Goal: Task Accomplishment & Management: Complete application form

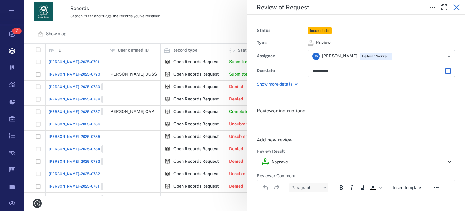
click at [455, 7] on icon "button" at bounding box center [456, 7] width 7 height 7
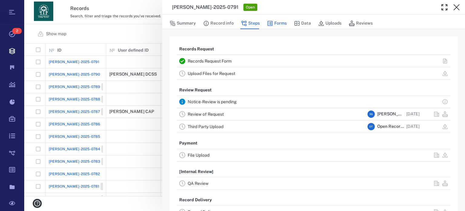
click at [283, 22] on button "Forms" at bounding box center [277, 24] width 20 height 12
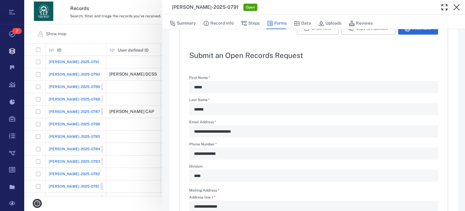
scroll to position [37, 0]
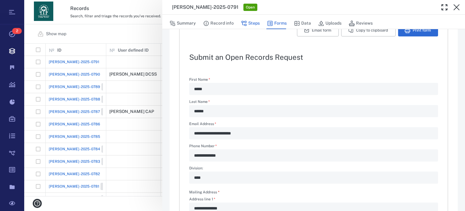
click at [253, 24] on button "Steps" at bounding box center [250, 24] width 19 height 12
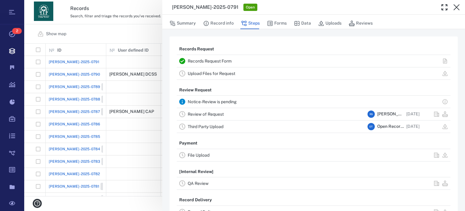
click at [218, 75] on link "Upload Files for Request" at bounding box center [212, 73] width 48 height 5
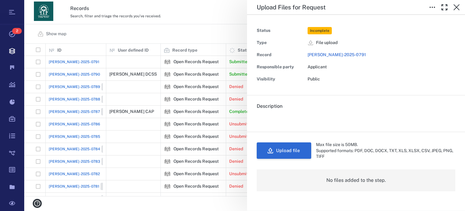
click at [294, 151] on button "Upload file" at bounding box center [284, 150] width 55 height 16
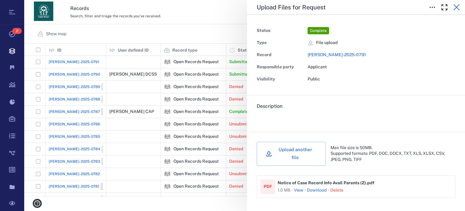
click at [456, 5] on icon "button" at bounding box center [456, 7] width 7 height 7
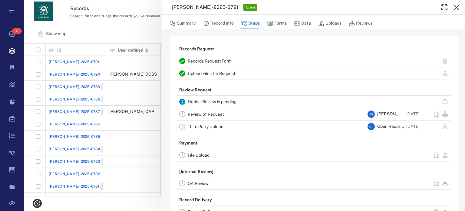
click at [221, 112] on link "Review of Request" at bounding box center [206, 113] width 36 height 5
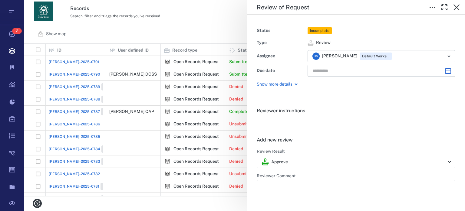
type input "**********"
click at [442, 160] on body "Tasks 2 Records Boards Dashboard Reports Record types Guide steps Rules Form bu…" at bounding box center [232, 105] width 465 height 211
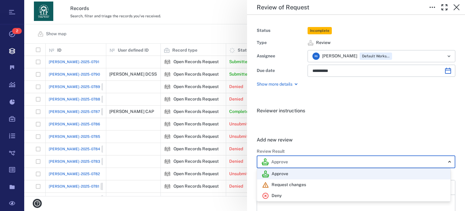
click at [341, 193] on div "Deny" at bounding box center [354, 195] width 184 height 7
type input "******"
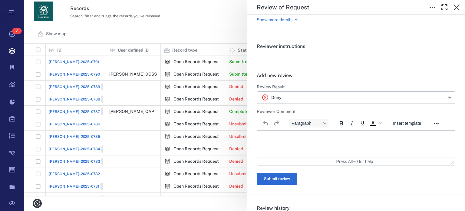
scroll to position [109, 0]
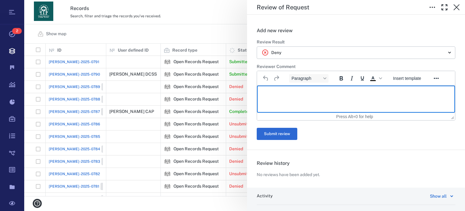
click at [356, 100] on html at bounding box center [356, 92] width 198 height 15
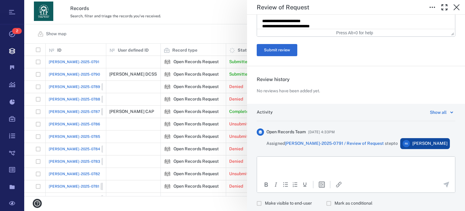
scroll to position [342, 0]
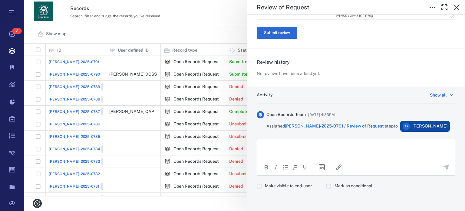
click at [356, 145] on p "Rich Text Area. Press ALT-0 for help." at bounding box center [356, 146] width 188 height 5
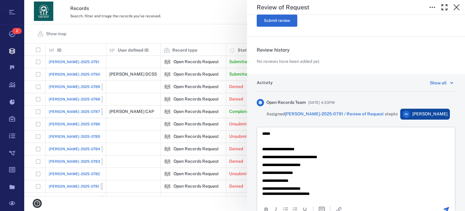
scroll to position [397, 0]
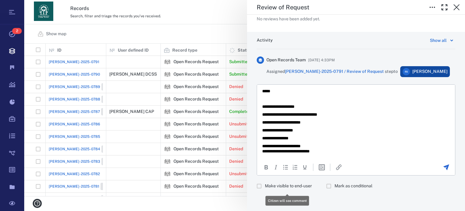
click at [301, 186] on span "Make visible to end-user" at bounding box center [288, 186] width 47 height 6
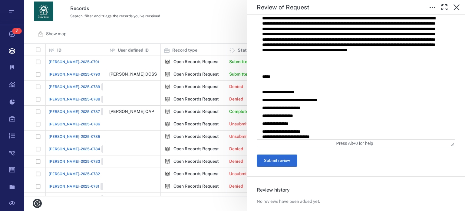
scroll to position [241, 0]
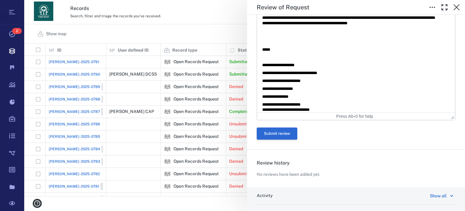
click at [279, 134] on button "Submit review" at bounding box center [277, 133] width 41 height 12
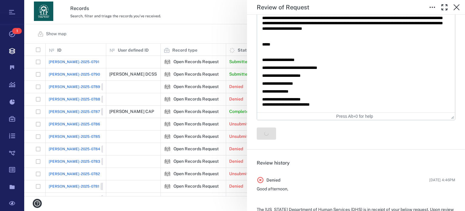
scroll to position [0, 0]
